Goal: Information Seeking & Learning: Learn about a topic

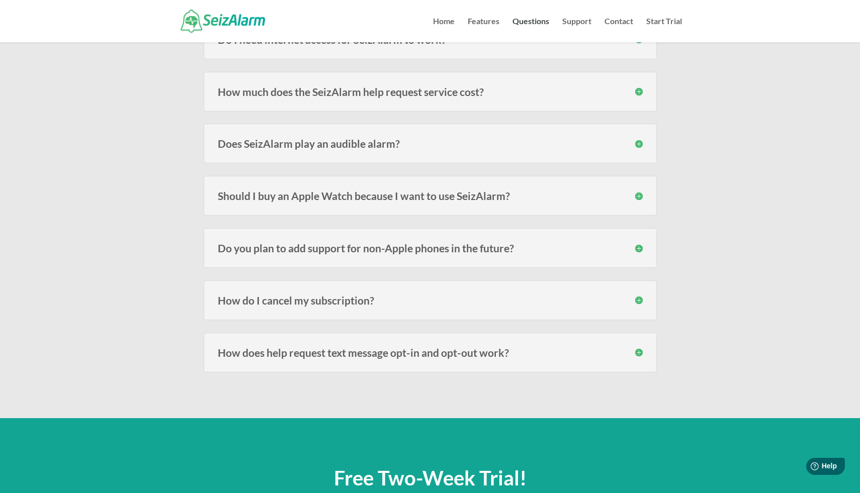
scroll to position [1645, 0]
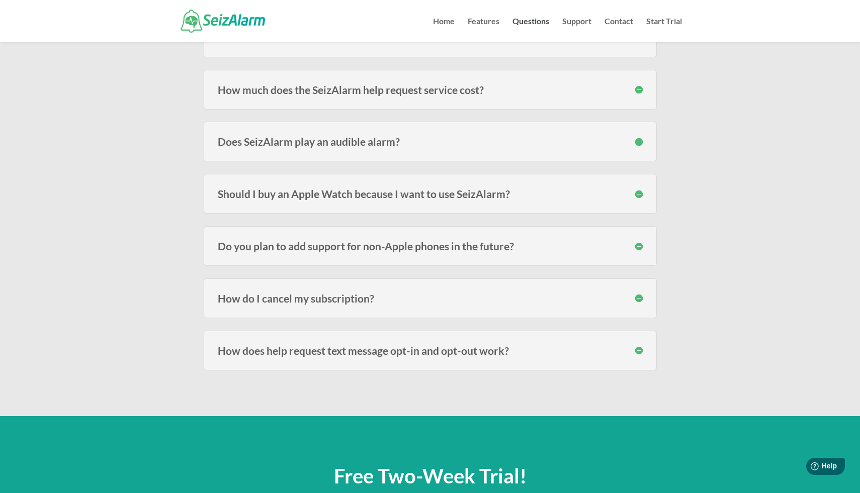
click at [640, 194] on h3 "Should I buy an Apple Watch because I want to use SeizAlarm?" at bounding box center [430, 194] width 425 height 11
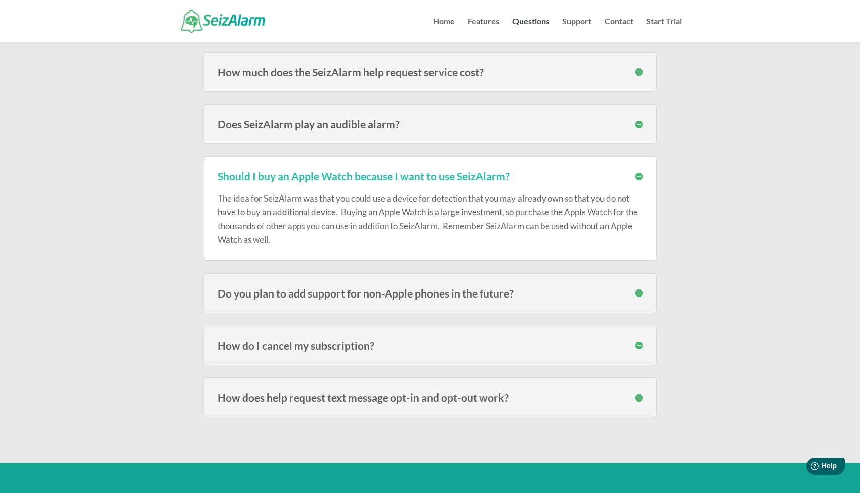
scroll to position [1670, 0]
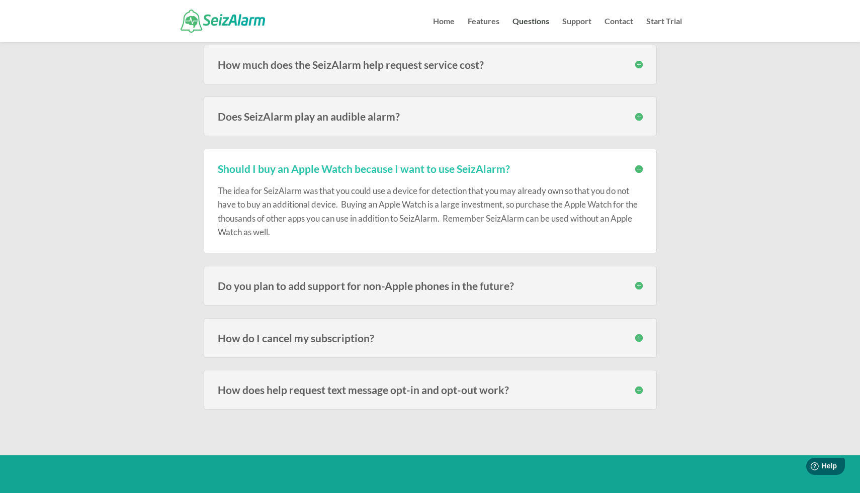
click at [638, 338] on h3 "How do I cancel my subscription?" at bounding box center [430, 338] width 425 height 11
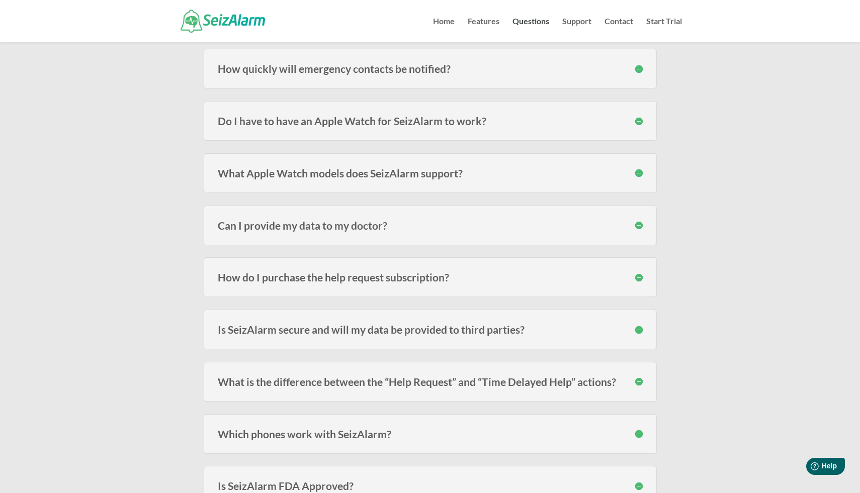
scroll to position [1091, 0]
click at [638, 331] on h3 "Is SeizAlarm secure and will my data be provided to third parties?" at bounding box center [430, 330] width 425 height 11
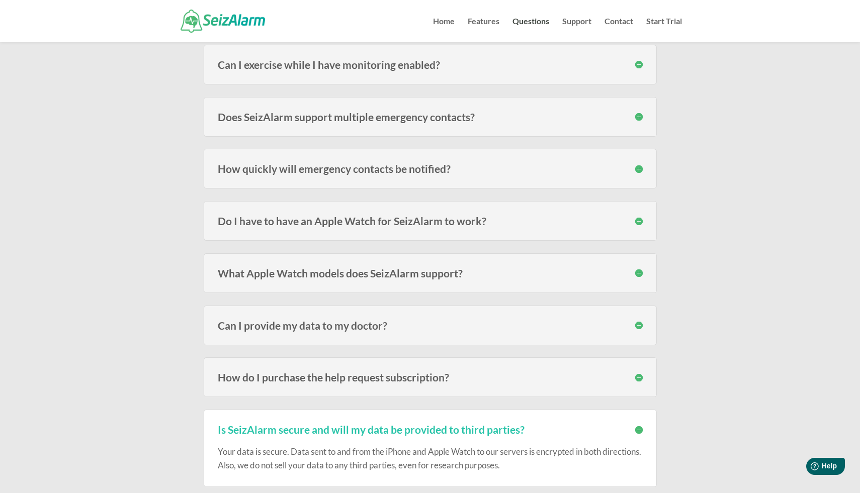
scroll to position [984, 0]
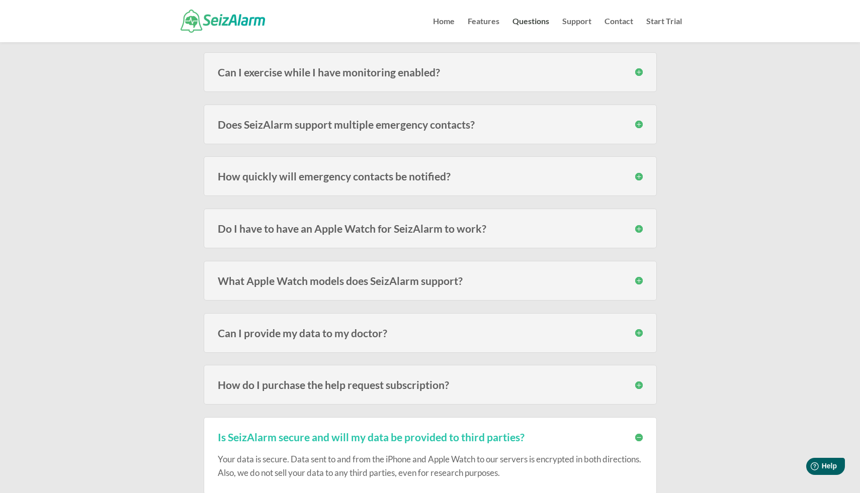
click at [639, 384] on h3 "How do I purchase the help request subscription?" at bounding box center [430, 385] width 425 height 11
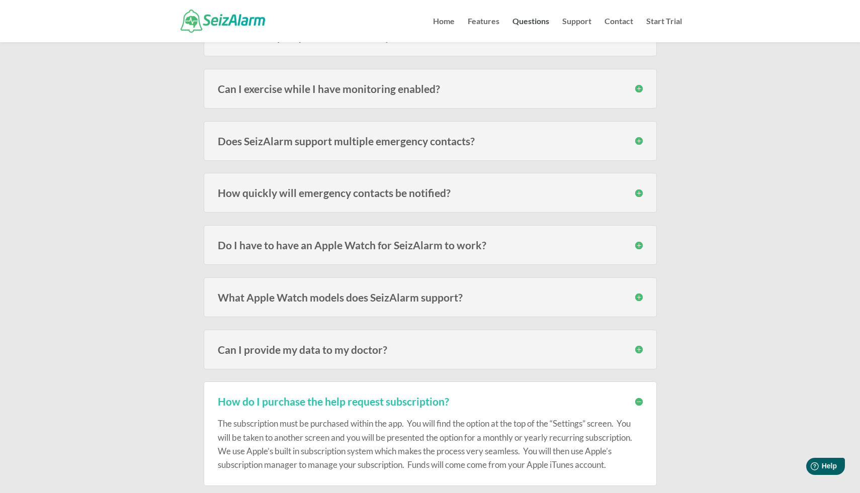
scroll to position [966, 0]
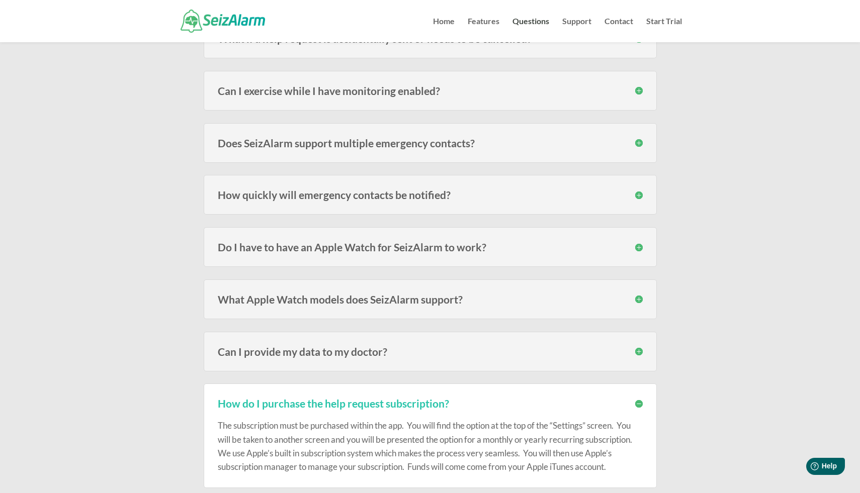
click at [639, 299] on h3 "What Apple Watch models does SeizAlarm support?" at bounding box center [430, 299] width 425 height 11
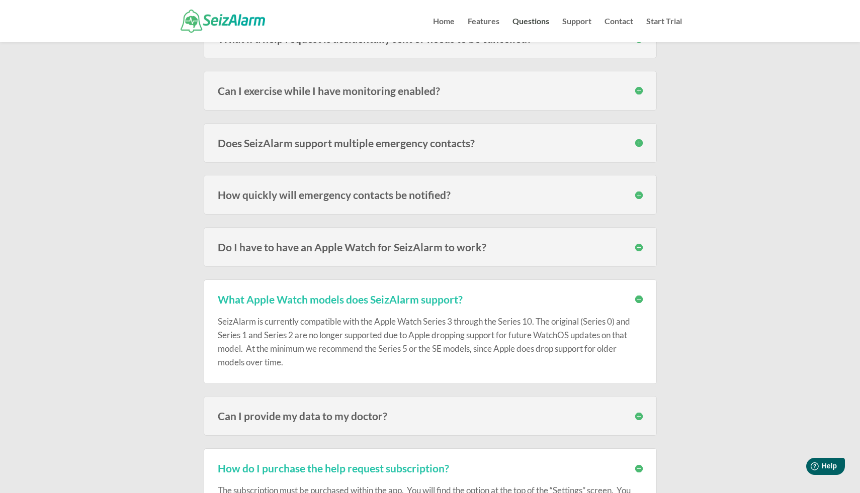
click at [690, 328] on div "Frequently Asked Questions Below you’ll find our most frequently asked question…" at bounding box center [430, 238] width 860 height 2324
click at [634, 194] on h3 "How quickly will emergency contacts be notified?" at bounding box center [430, 195] width 425 height 11
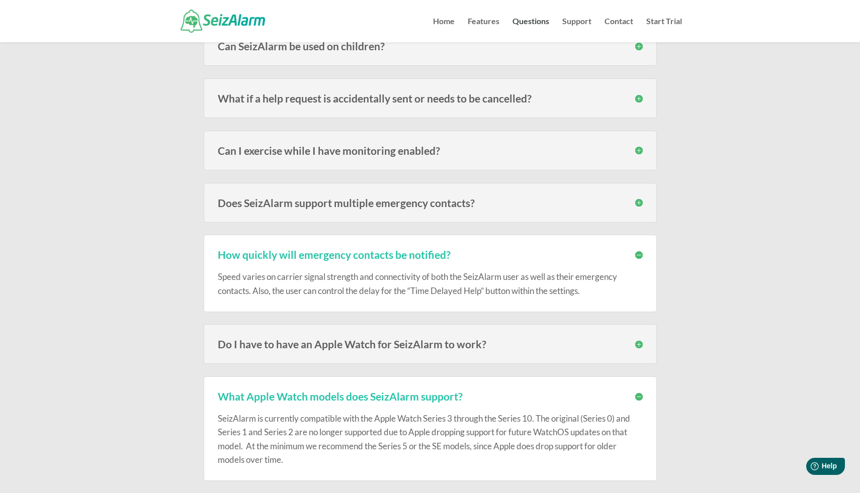
scroll to position [901, 0]
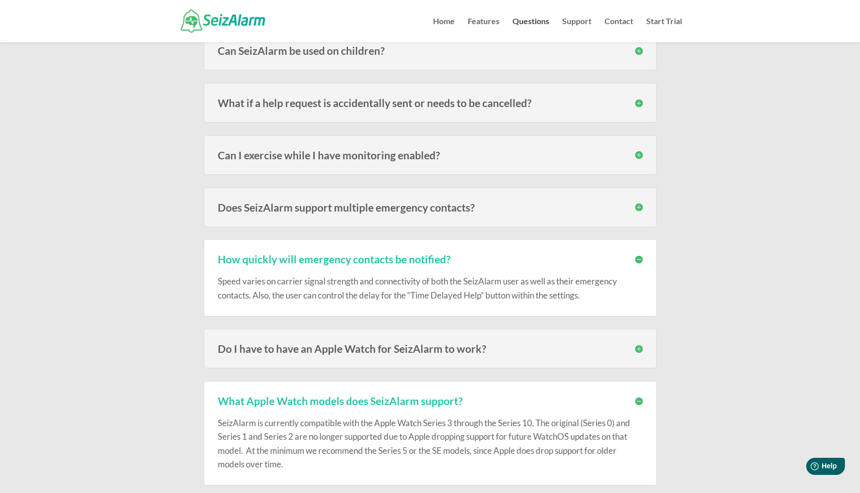
click at [639, 207] on h3 "Does SeizAlarm support multiple emergency contacts?" at bounding box center [430, 207] width 425 height 11
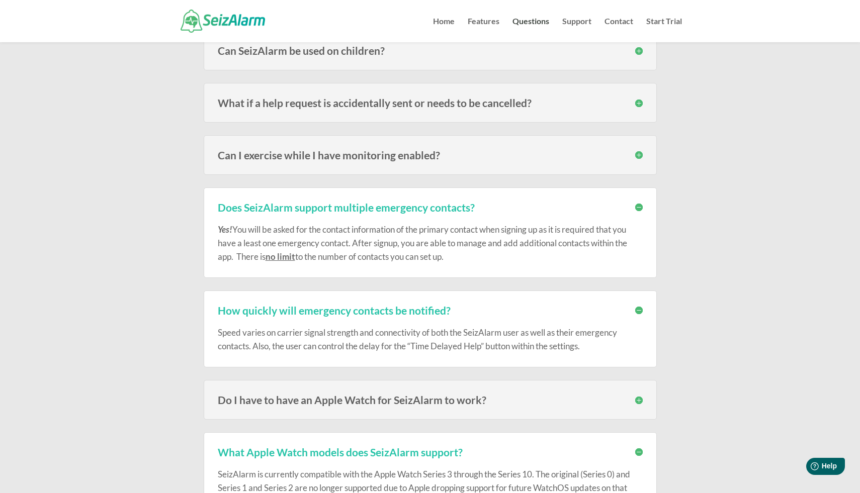
click at [638, 154] on h3 "Can I exercise while I have monitoring enabled?" at bounding box center [430, 155] width 425 height 11
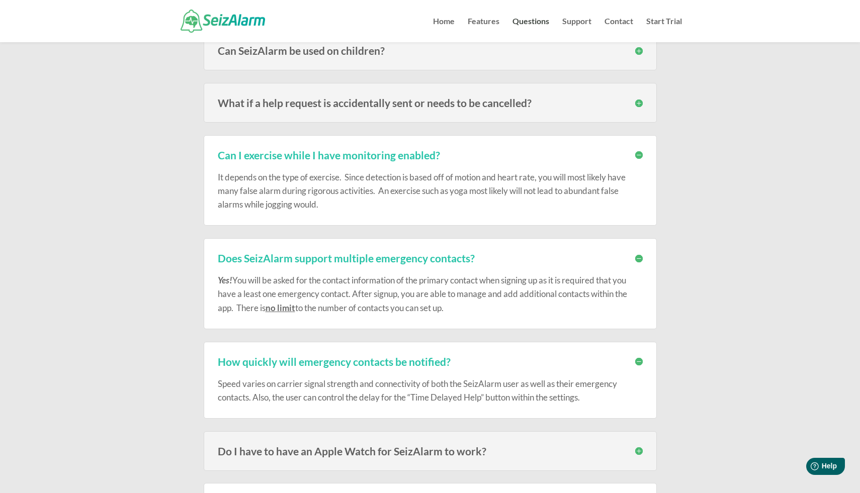
click at [637, 102] on h3 "What if a help request is accidentally sent or needs to be cancelled?" at bounding box center [430, 103] width 425 height 11
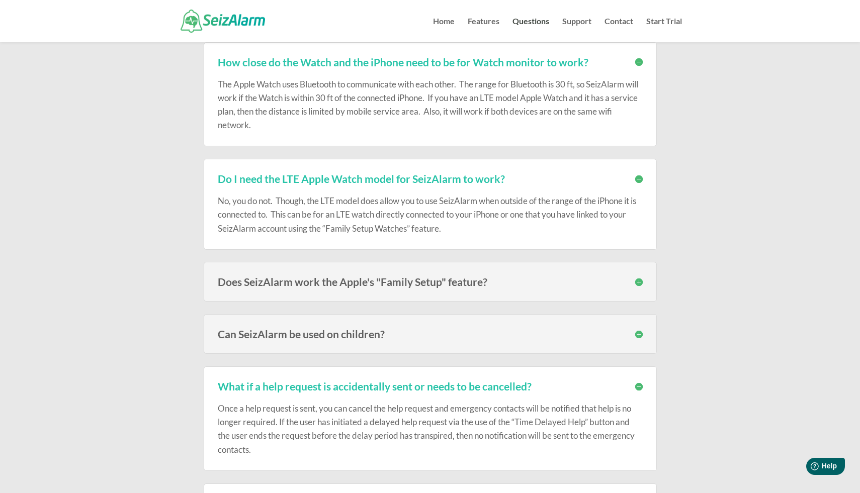
scroll to position [619, 0]
click at [636, 281] on h3 "Does SeizAlarm work the Apple's "Family Setup" feature?" at bounding box center [430, 280] width 425 height 11
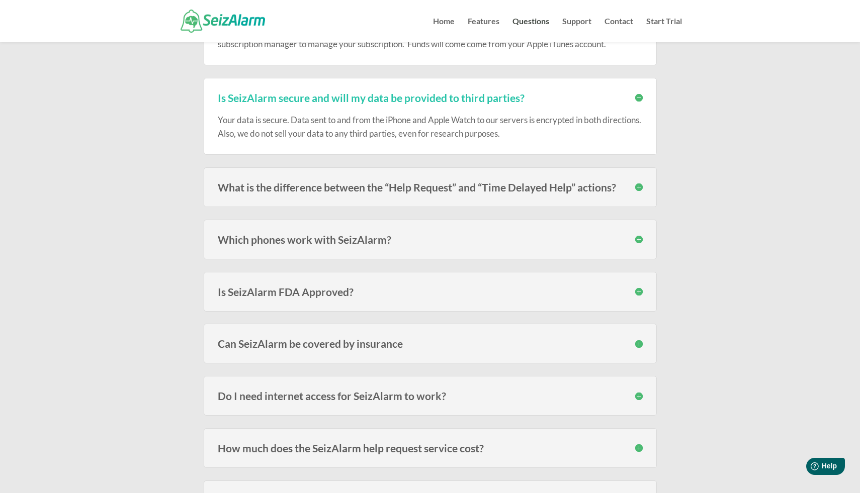
scroll to position [1714, 0]
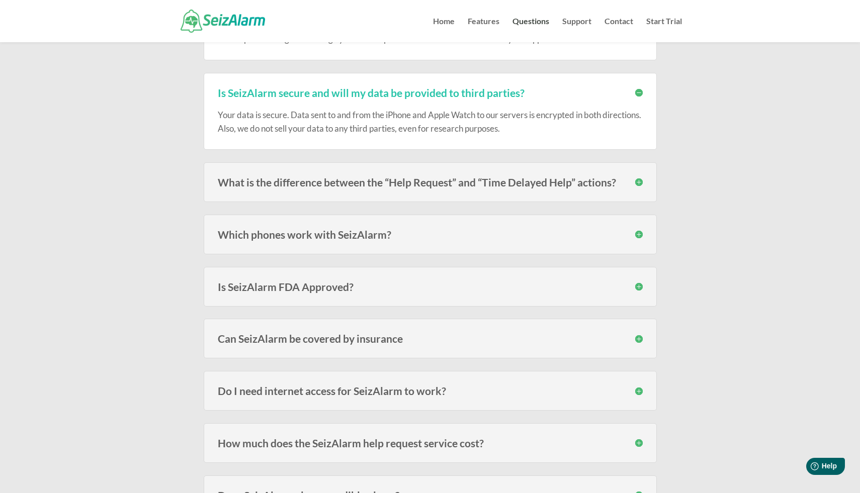
click at [638, 338] on h3 "Can SeizAlarm be covered by insurance" at bounding box center [430, 338] width 425 height 11
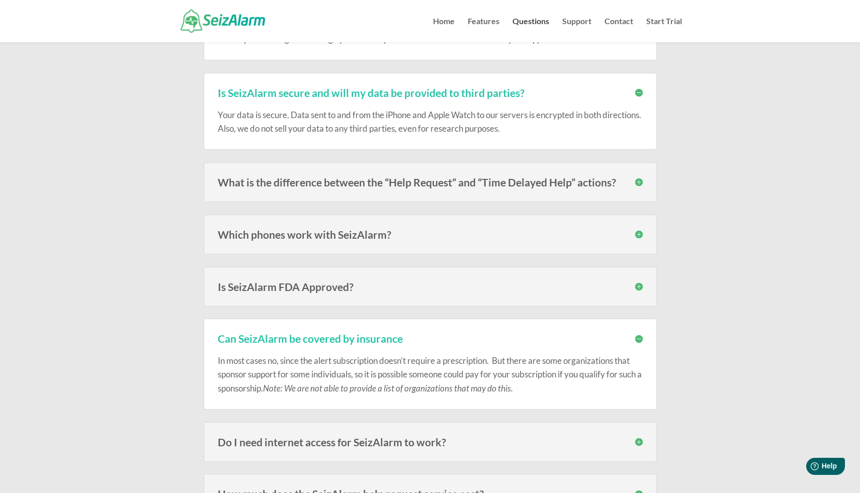
click at [638, 338] on h3 "Can SeizAlarm be covered by insurance" at bounding box center [430, 338] width 425 height 11
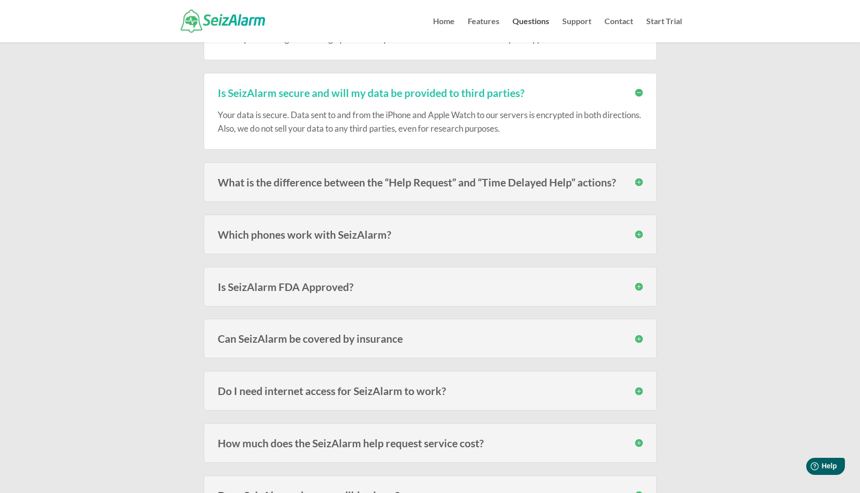
click at [639, 393] on h3 "Do I need internet access for SeizAlarm to work?" at bounding box center [430, 391] width 425 height 11
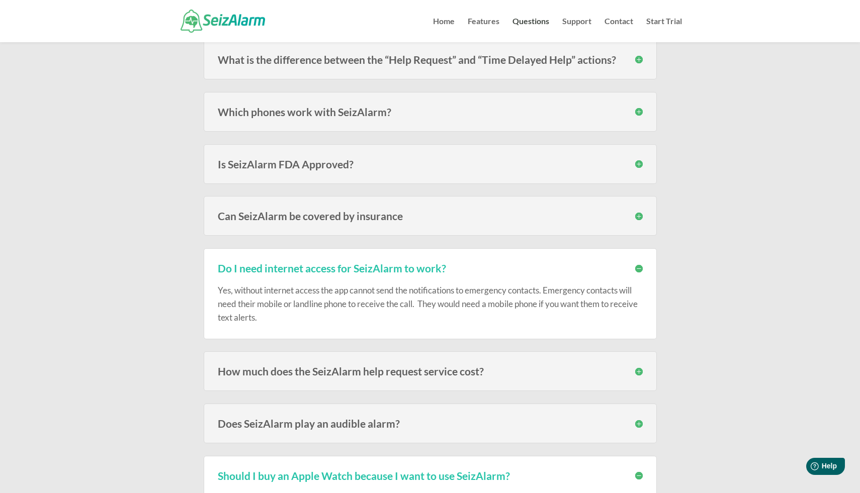
scroll to position [1840, 0]
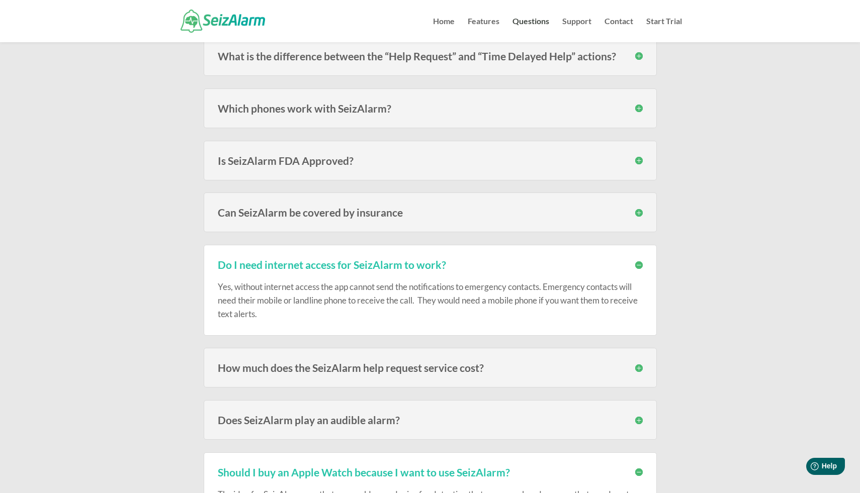
click at [636, 366] on h3 "How much does the SeizAlarm help request service cost?" at bounding box center [430, 367] width 425 height 11
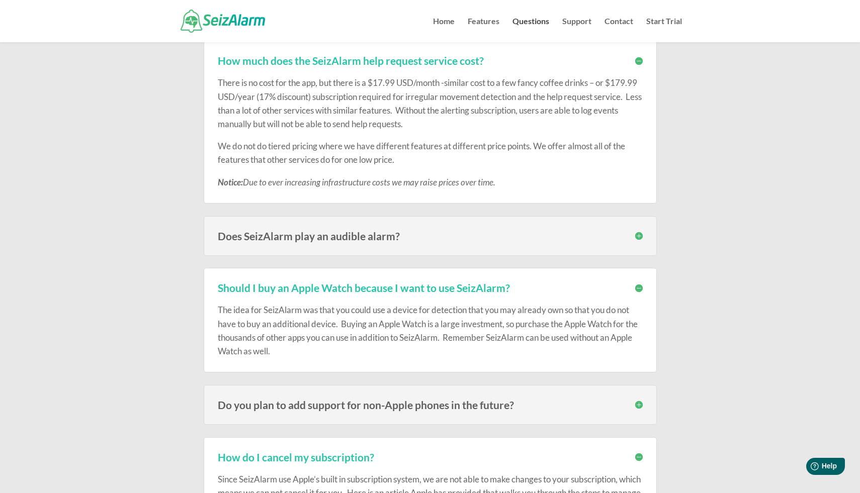
scroll to position [2150, 0]
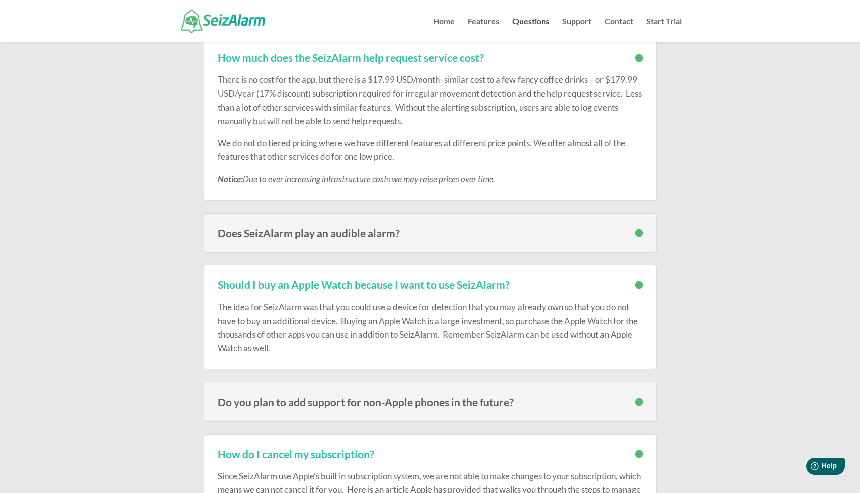
click at [637, 234] on h3 "Does SeizAlarm play an audible alarm?" at bounding box center [430, 233] width 425 height 11
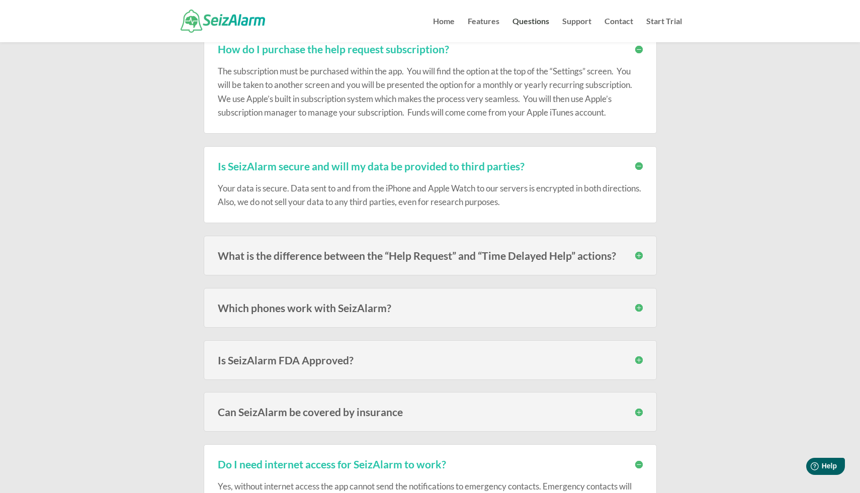
scroll to position [1637, 0]
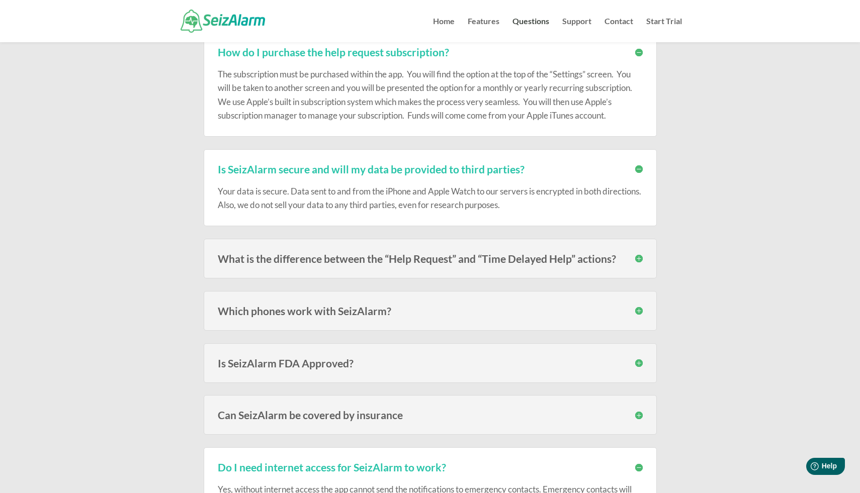
click at [640, 258] on h3 "What is the difference between the “Help Request” and “Time Delayed Help” actio…" at bounding box center [430, 258] width 425 height 11
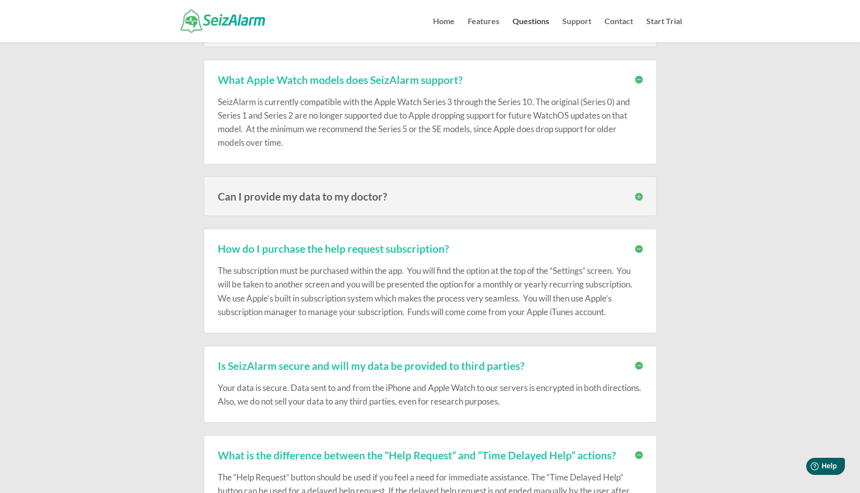
scroll to position [1439, 0]
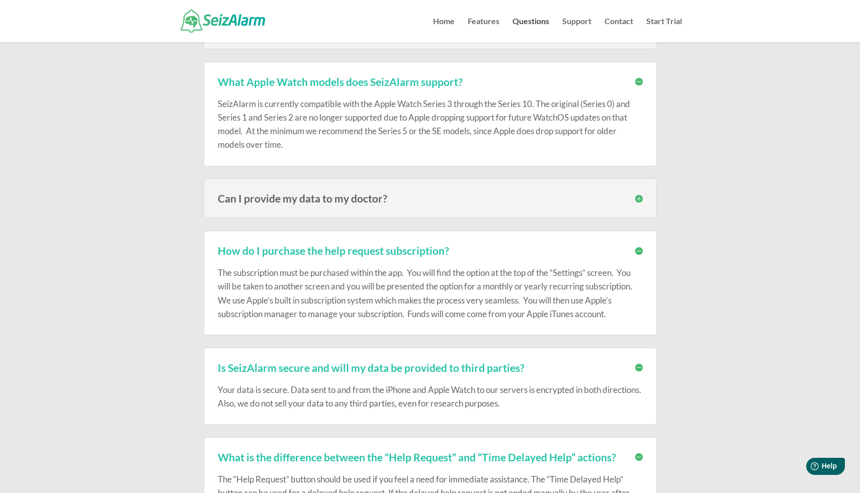
click at [638, 252] on h3 "How do I purchase the help request subscription?" at bounding box center [430, 250] width 425 height 11
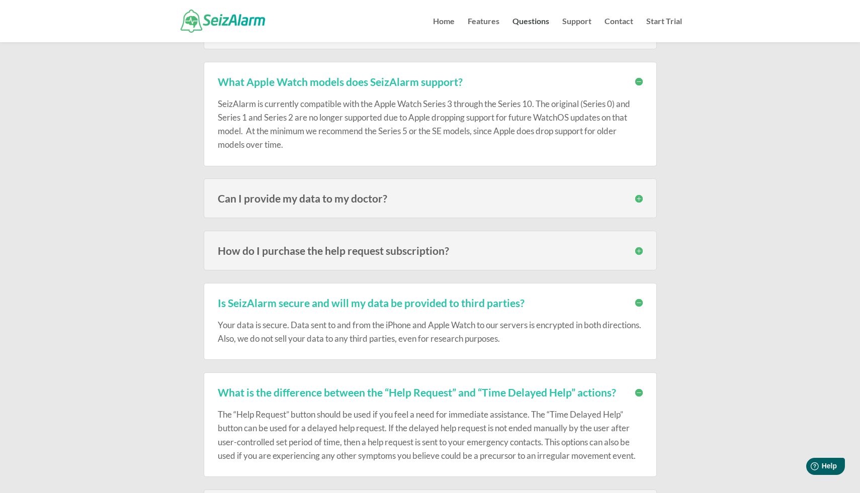
click at [638, 252] on h3 "How do I purchase the help request subscription?" at bounding box center [430, 250] width 425 height 11
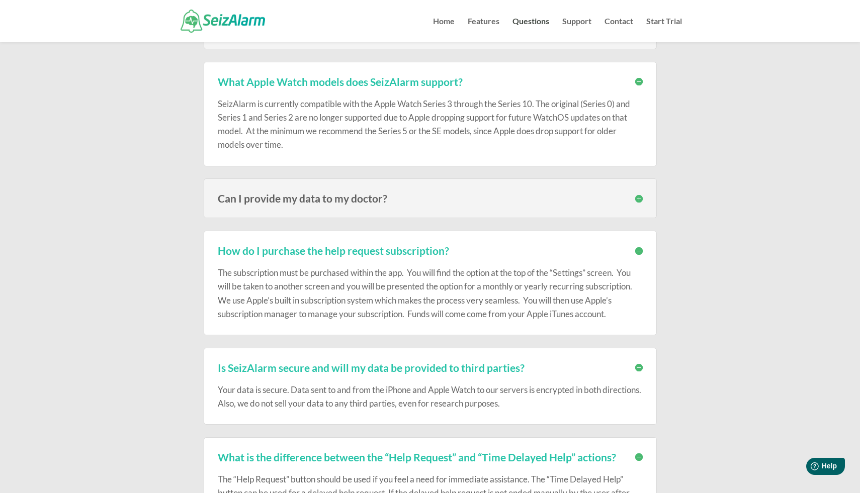
click at [638, 252] on h3 "How do I purchase the help request subscription?" at bounding box center [430, 250] width 425 height 11
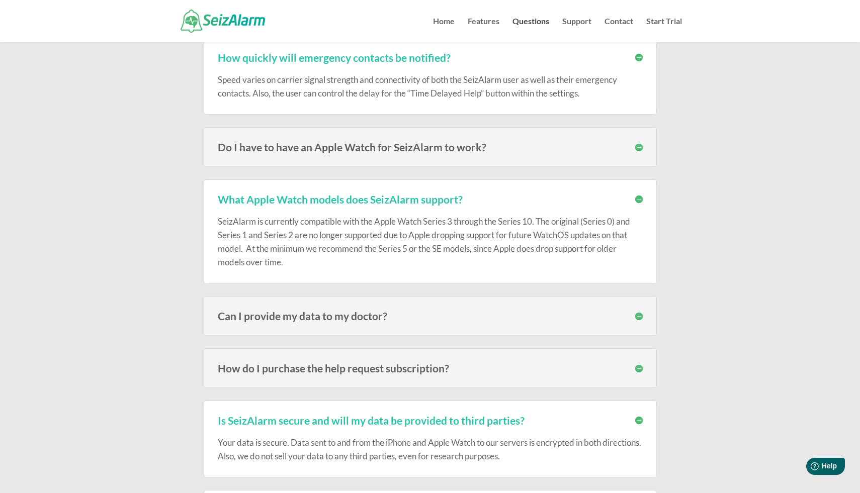
scroll to position [1319, 0]
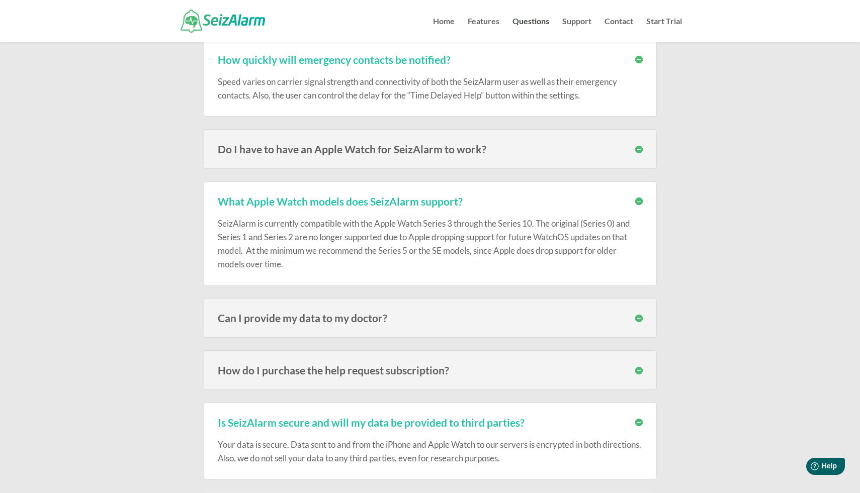
click at [637, 202] on h3 "What Apple Watch models does SeizAlarm support?" at bounding box center [430, 201] width 425 height 11
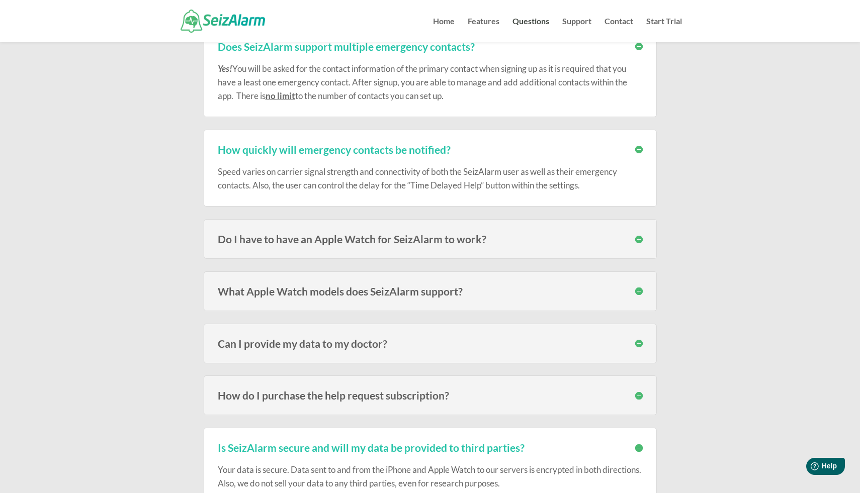
scroll to position [1209, 0]
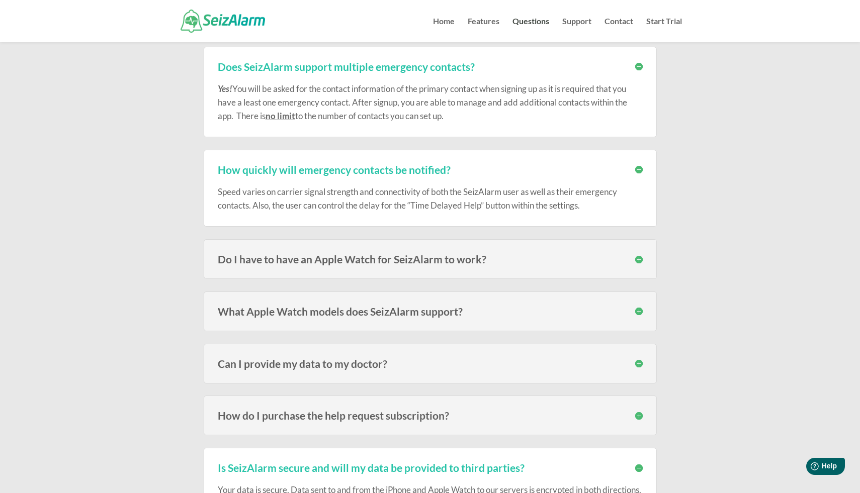
click at [639, 168] on h3 "How quickly will emergency contacts be notified?" at bounding box center [430, 169] width 425 height 11
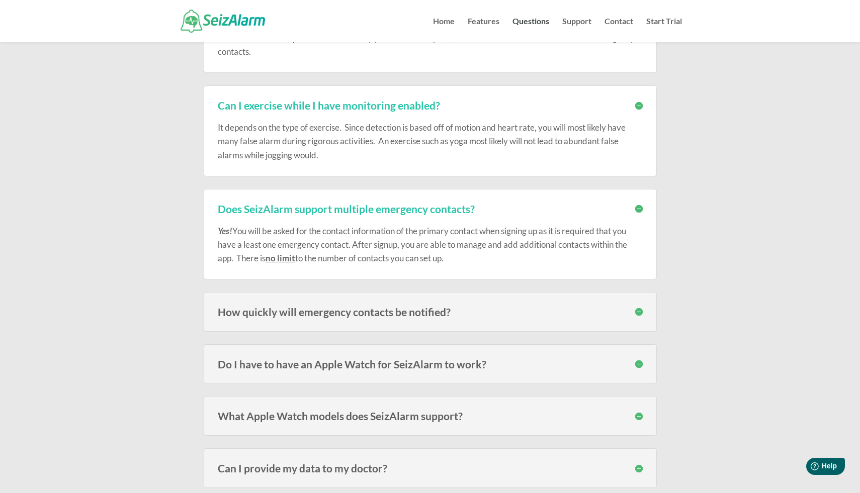
scroll to position [1061, 0]
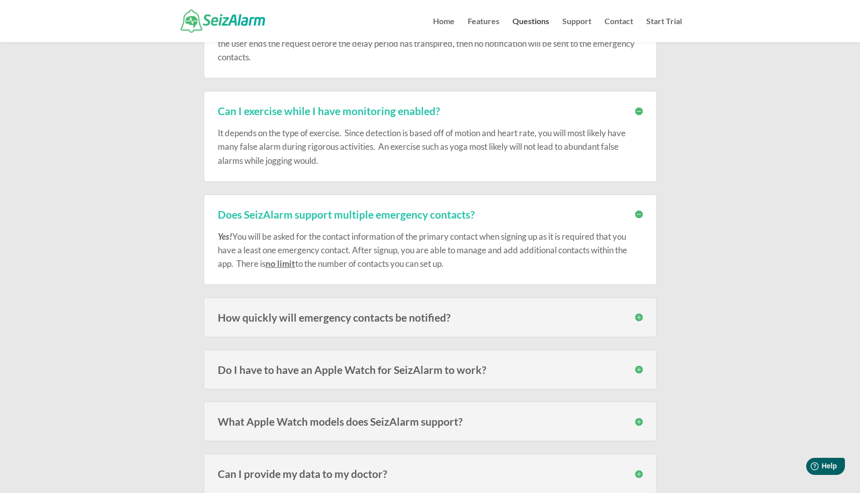
click at [638, 213] on h3 "Does SeizAlarm support multiple emergency contacts?" at bounding box center [430, 214] width 425 height 11
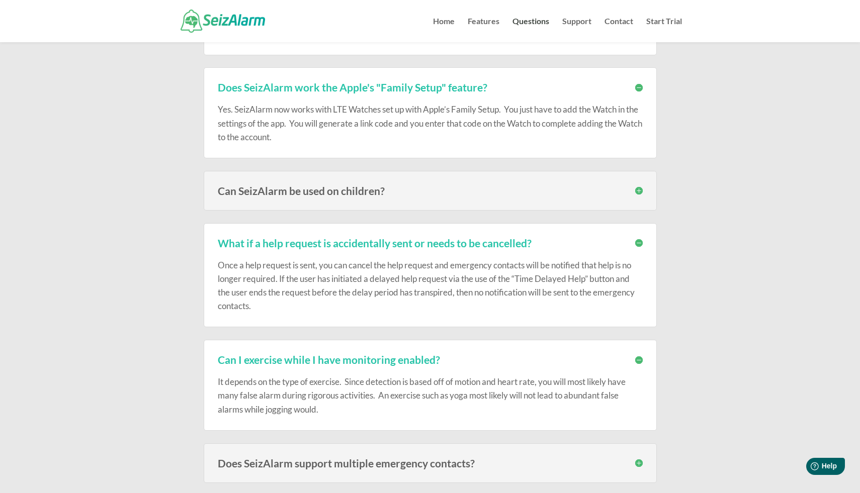
scroll to position [810, 0]
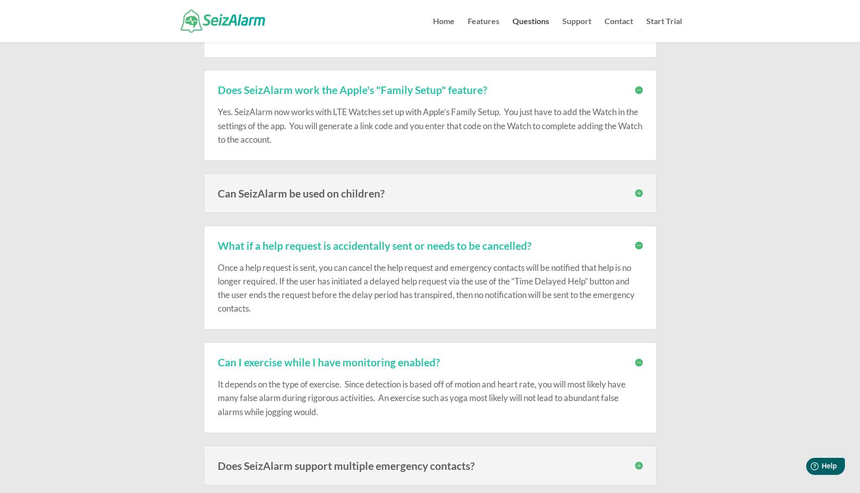
click at [638, 247] on h3 "What if a help request is accidentally sent or needs to be cancelled?" at bounding box center [430, 245] width 425 height 11
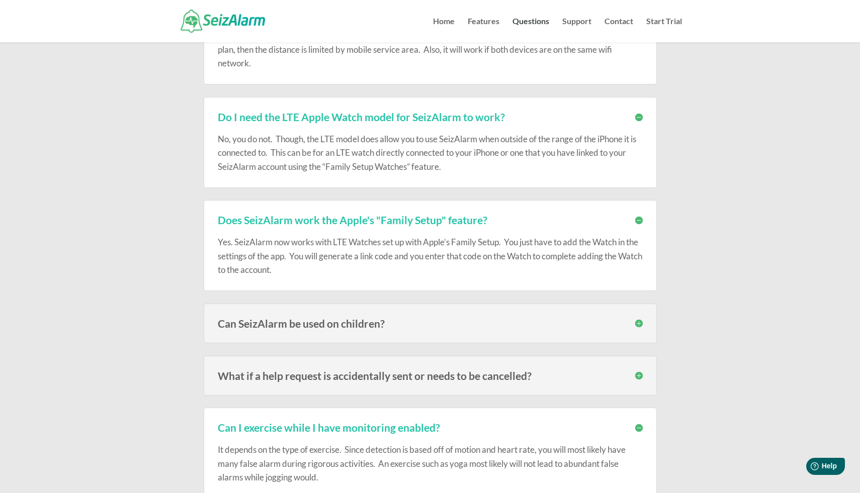
scroll to position [678, 0]
